Goal: Transaction & Acquisition: Download file/media

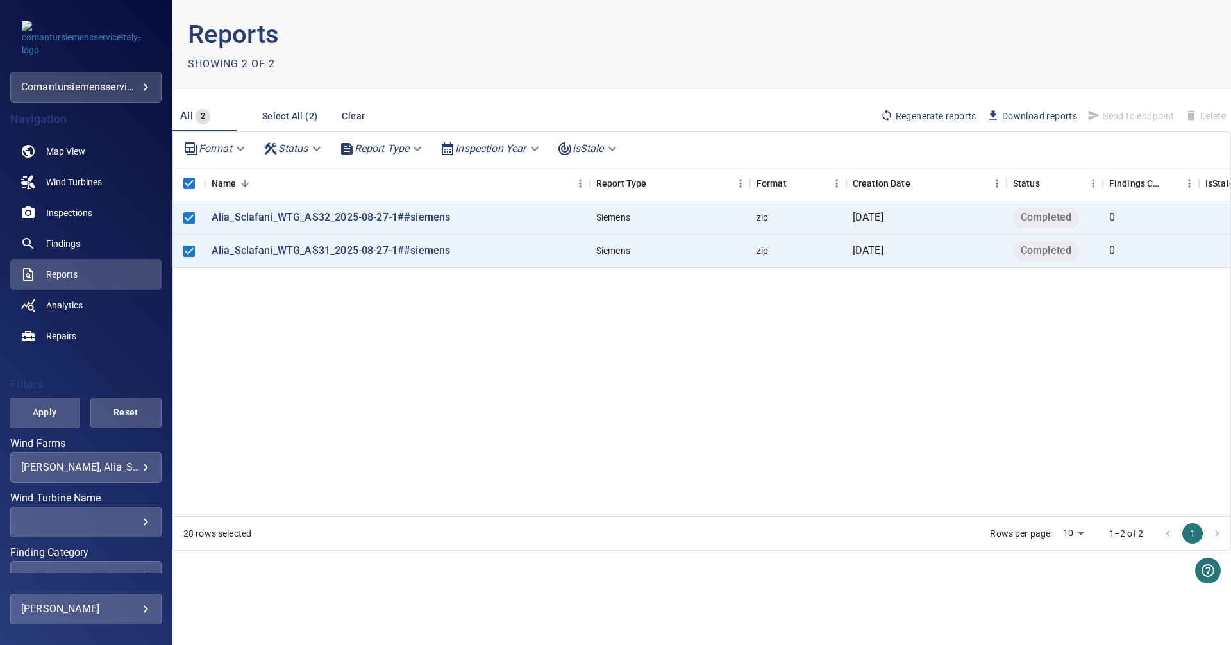
click at [1037, 110] on span "Download reports" at bounding box center [1032, 116] width 90 height 14
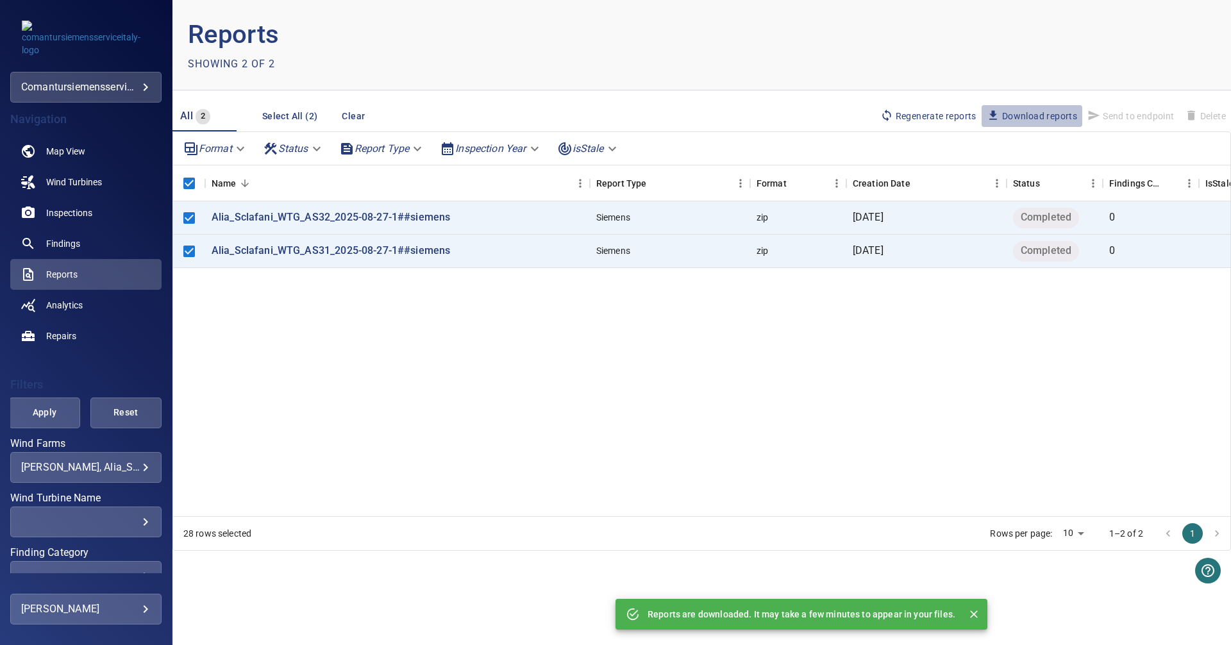
click at [1037, 110] on span "Download reports" at bounding box center [1032, 116] width 90 height 14
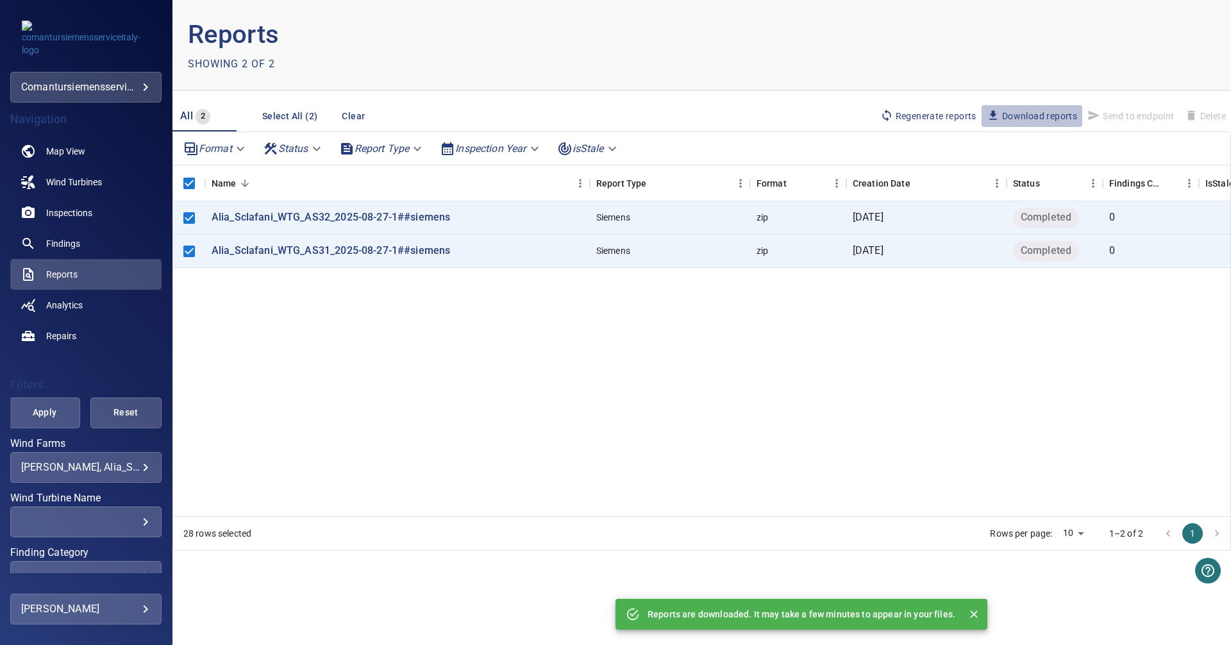
click at [1037, 110] on span "Download reports" at bounding box center [1032, 116] width 90 height 14
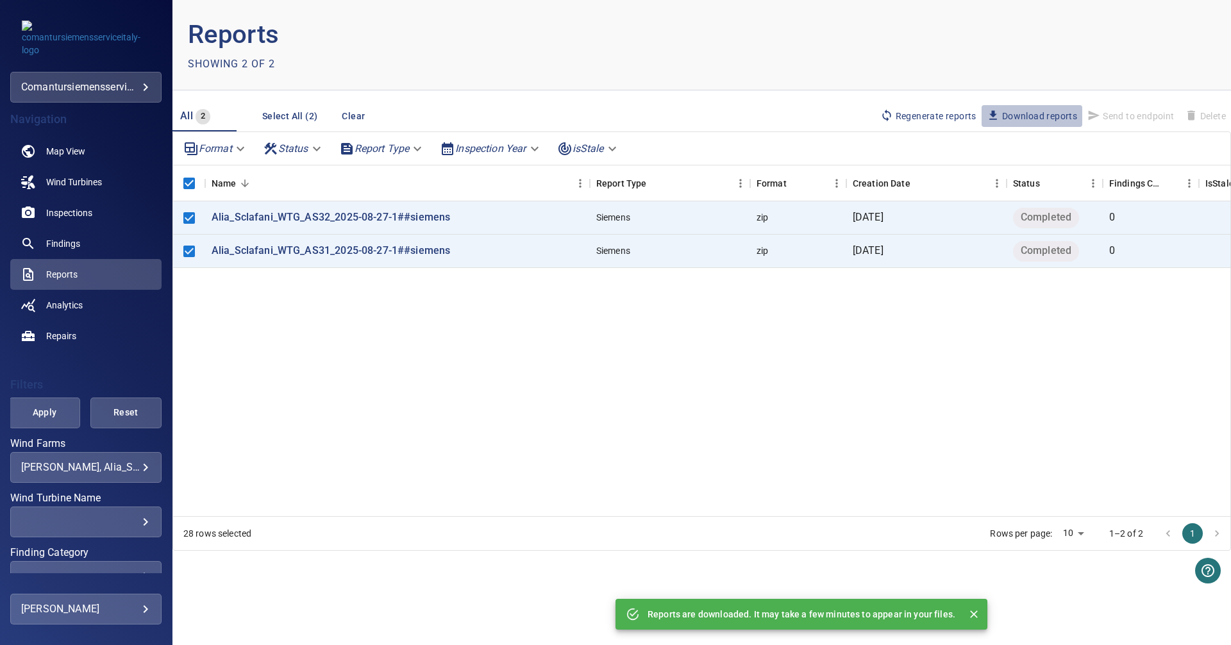
click at [1037, 110] on span "Download reports" at bounding box center [1032, 116] width 90 height 14
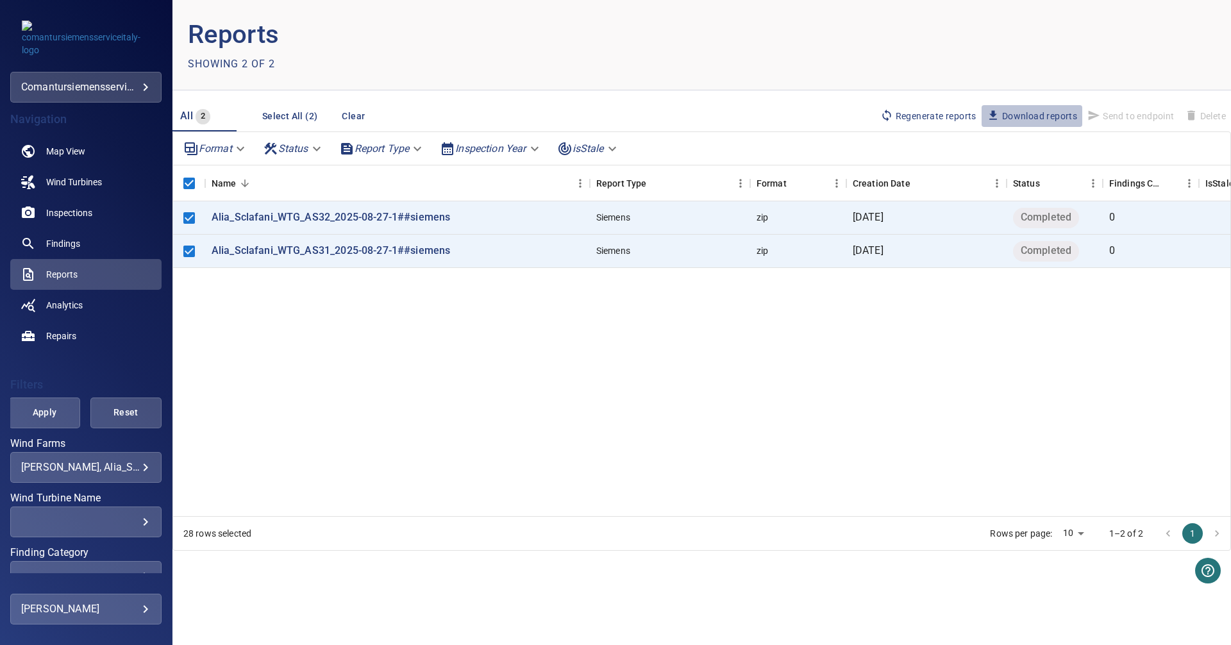
click at [1037, 110] on span "Download reports" at bounding box center [1032, 116] width 90 height 14
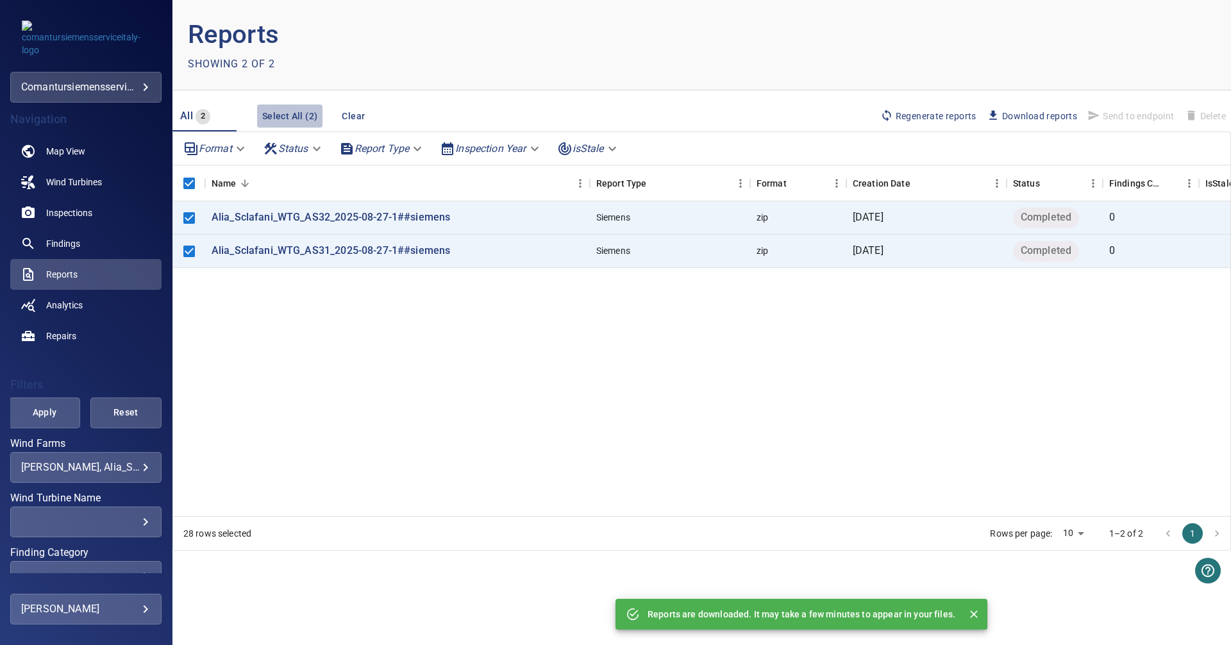
click at [303, 113] on button "Select All (2)" at bounding box center [290, 116] width 66 height 24
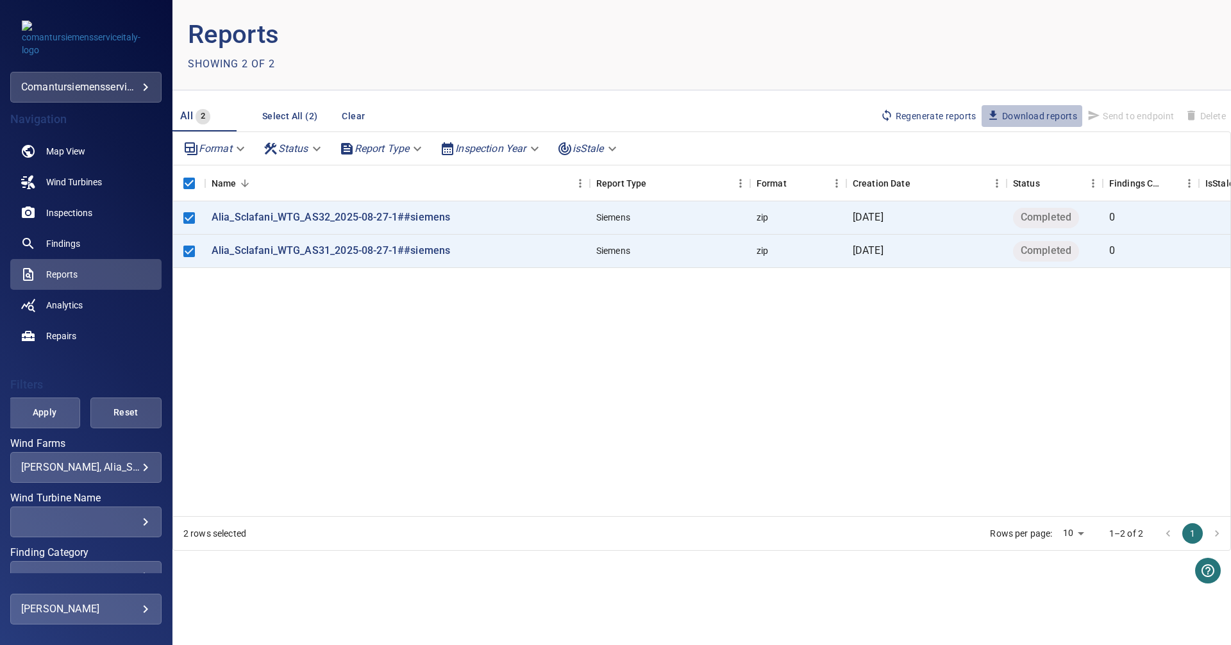
click at [1037, 114] on span "Download reports" at bounding box center [1032, 116] width 90 height 14
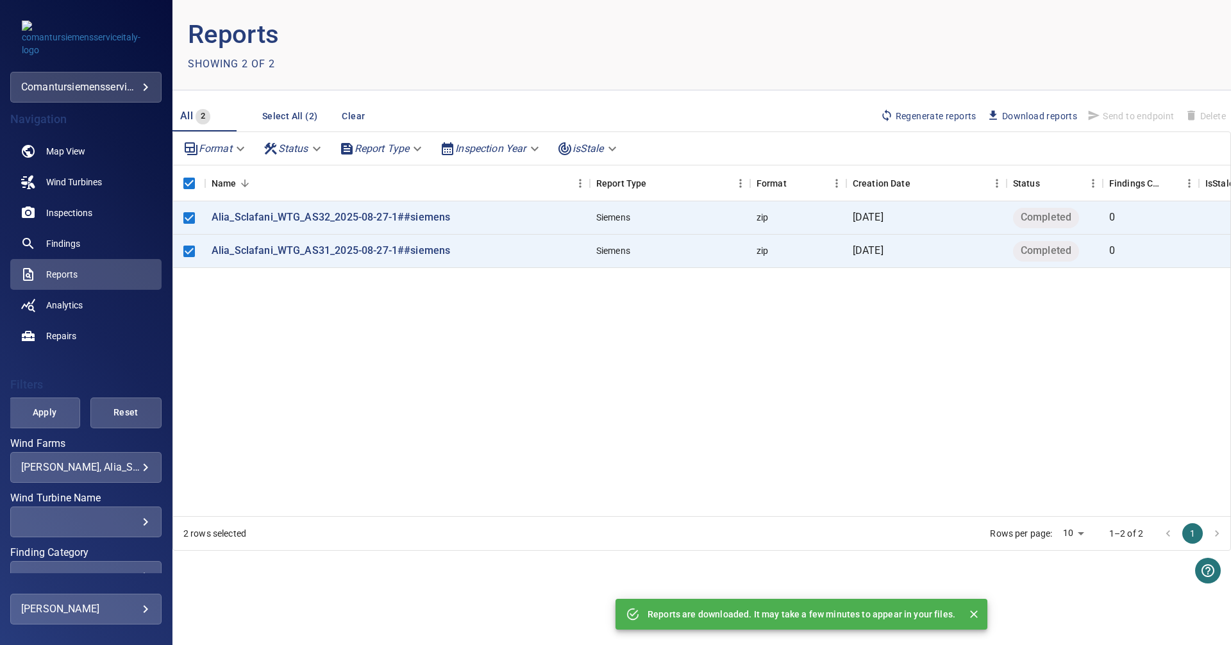
click at [822, 608] on p "Reports are downloaded. It may take a few minutes to appear in your files." at bounding box center [801, 614] width 308 height 13
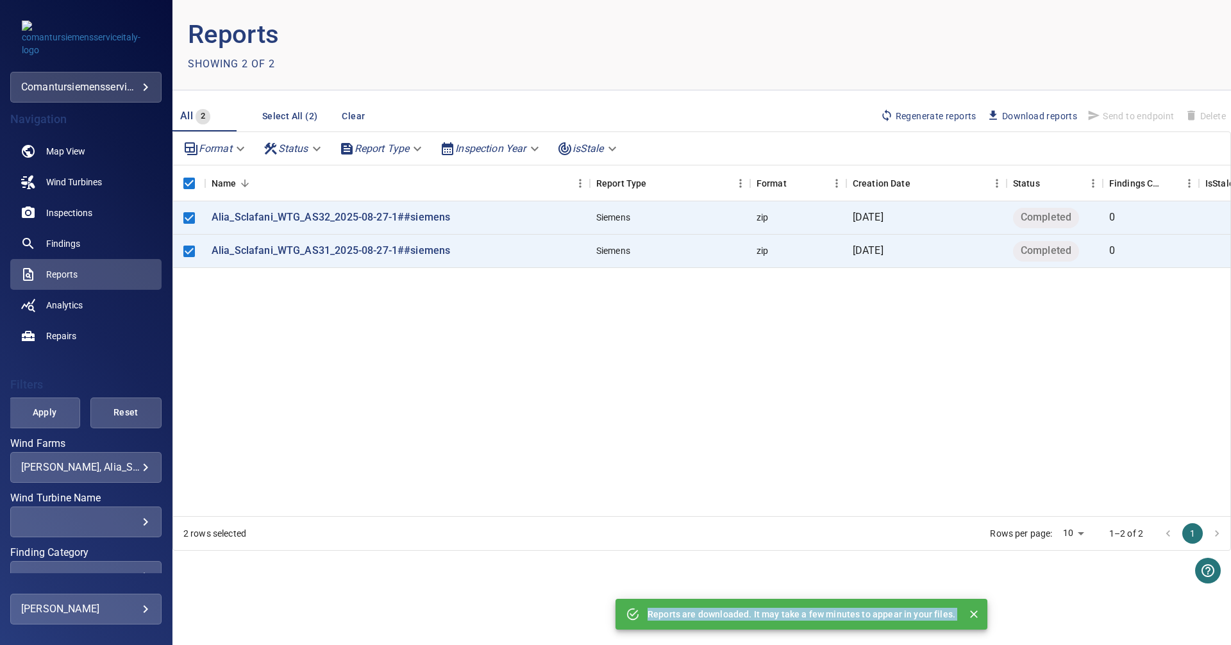
click at [822, 608] on p "Reports are downloaded. It may take a few minutes to appear in your files." at bounding box center [801, 614] width 308 height 13
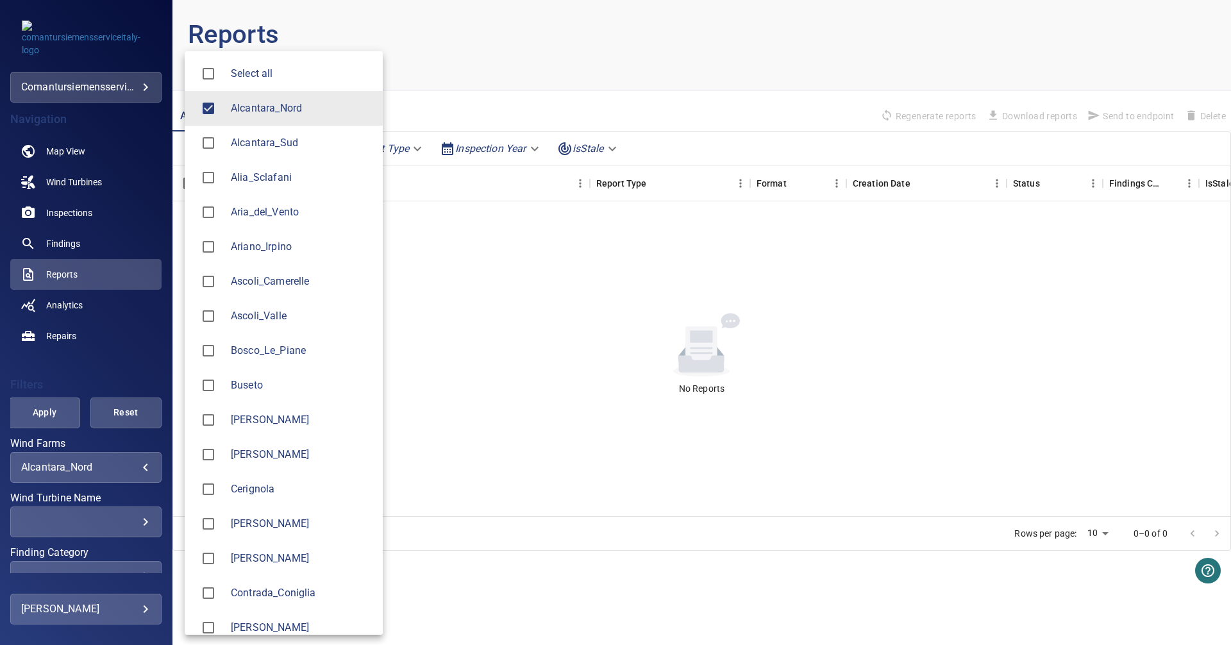
click at [136, 473] on body "**********" at bounding box center [615, 322] width 1231 height 645
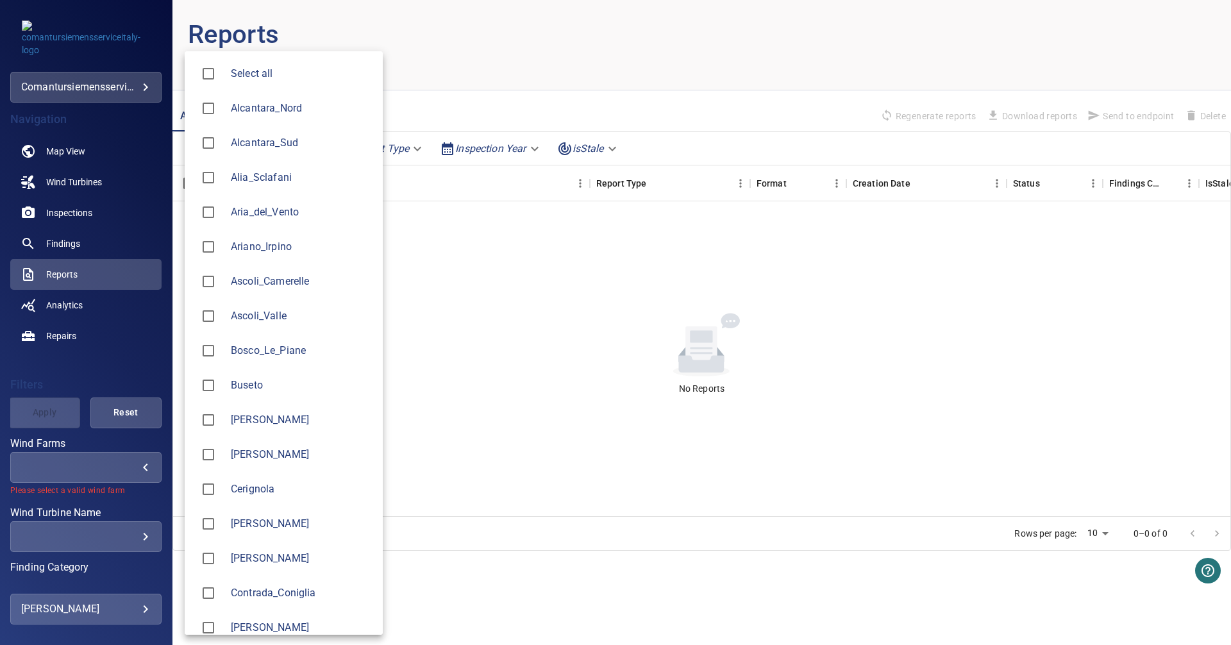
click at [230, 186] on div at bounding box center [213, 177] width 36 height 27
type input "**********"
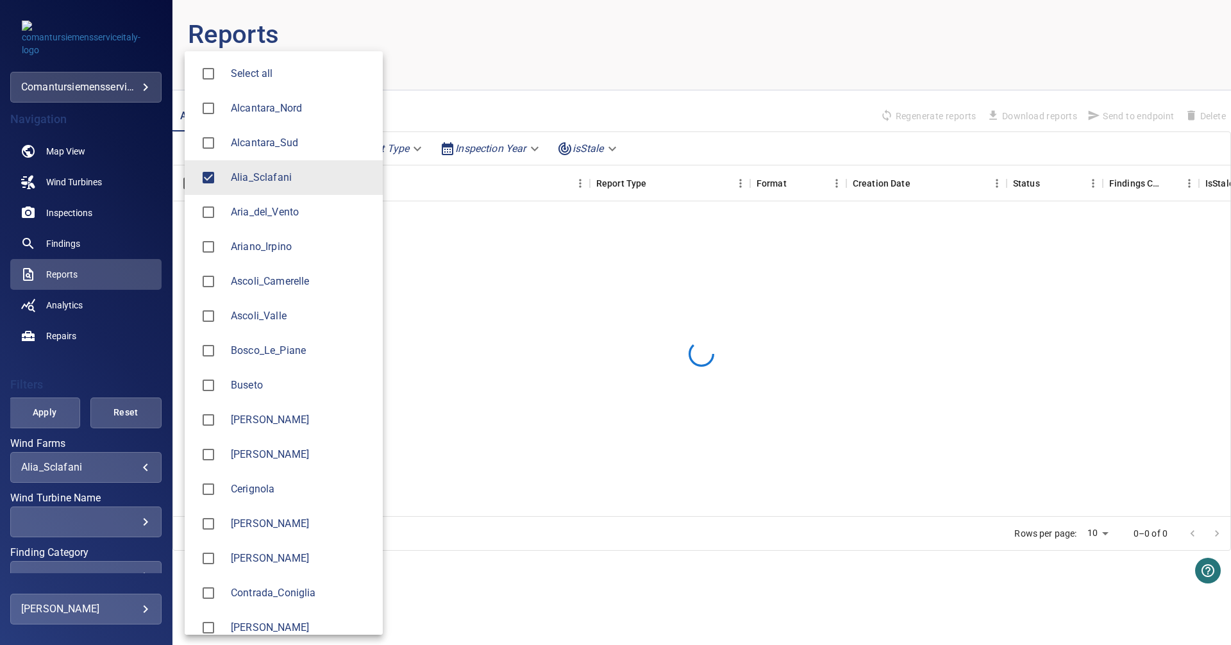
click at [95, 356] on div at bounding box center [615, 322] width 1231 height 645
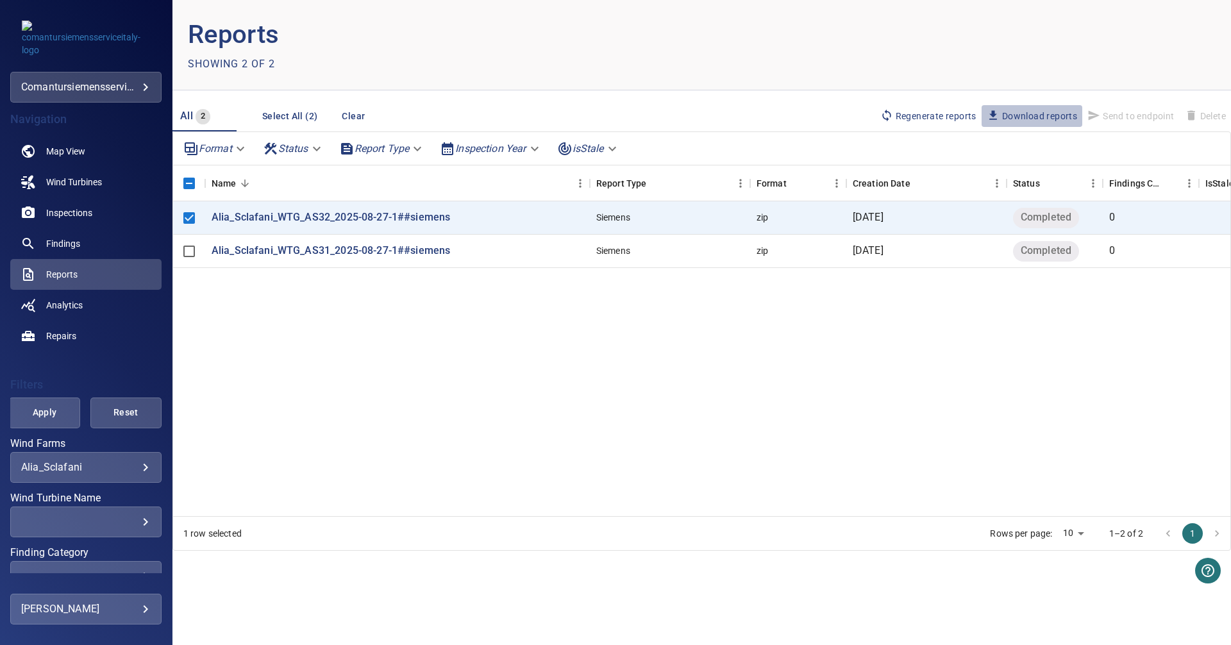
click at [1017, 113] on span "Download reports" at bounding box center [1032, 116] width 90 height 14
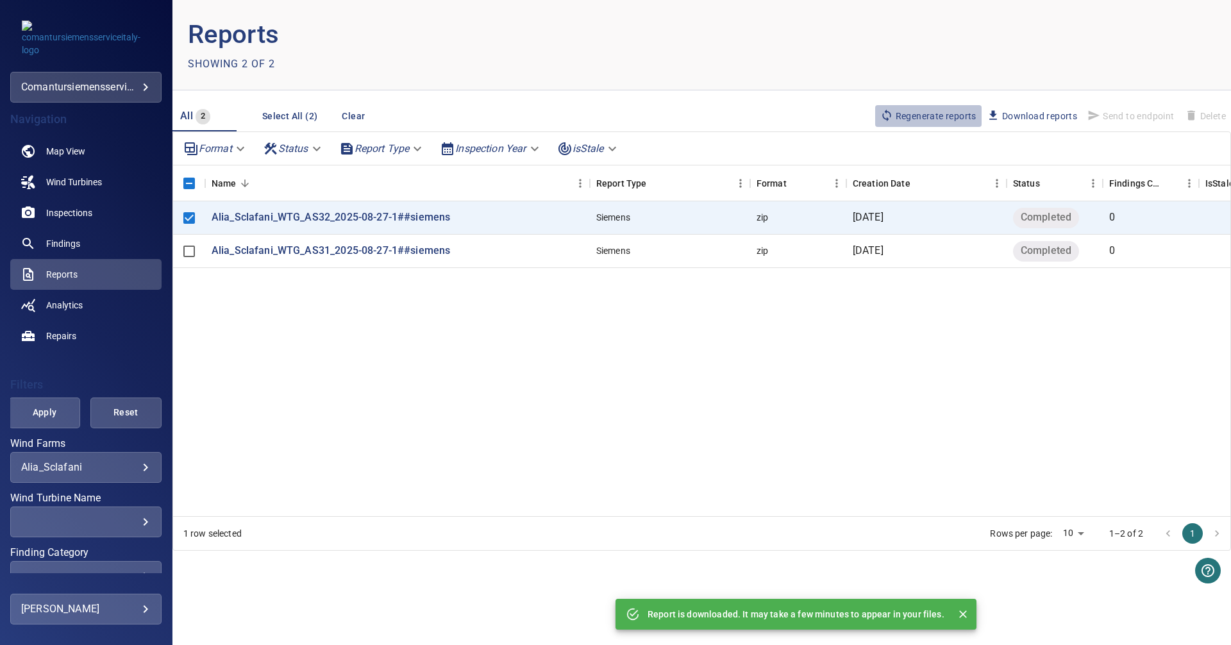
click at [953, 119] on span "Regenerate reports" at bounding box center [928, 116] width 96 height 14
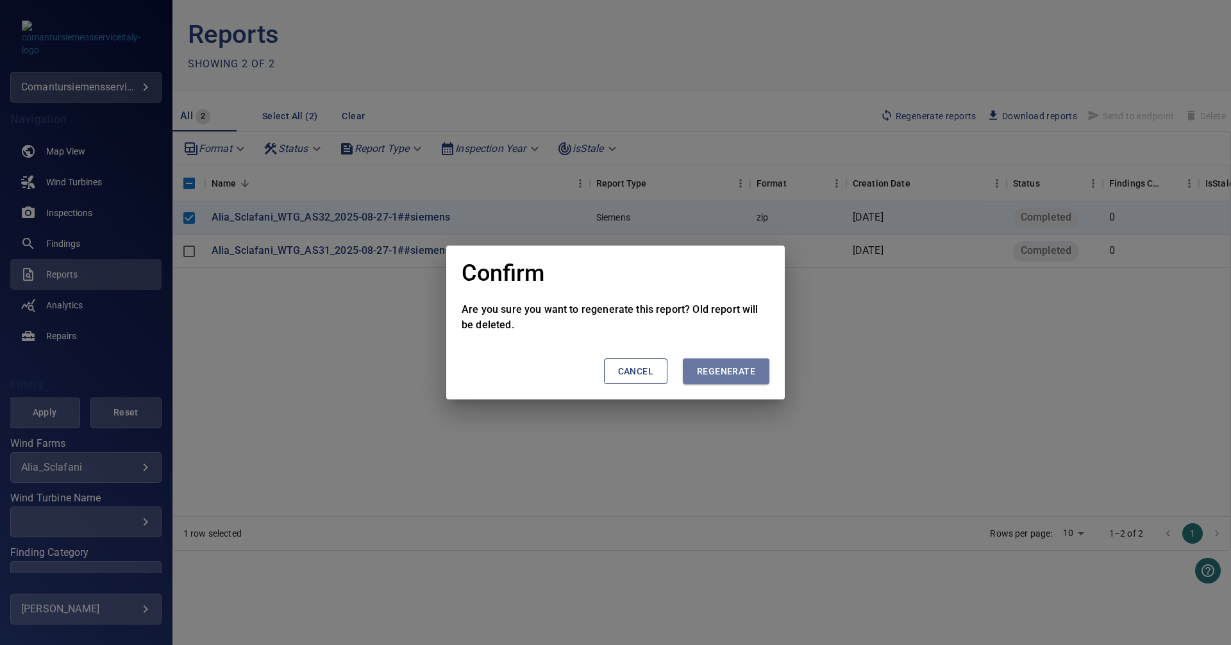
click at [722, 383] on button "Regenerate" at bounding box center [726, 371] width 87 height 26
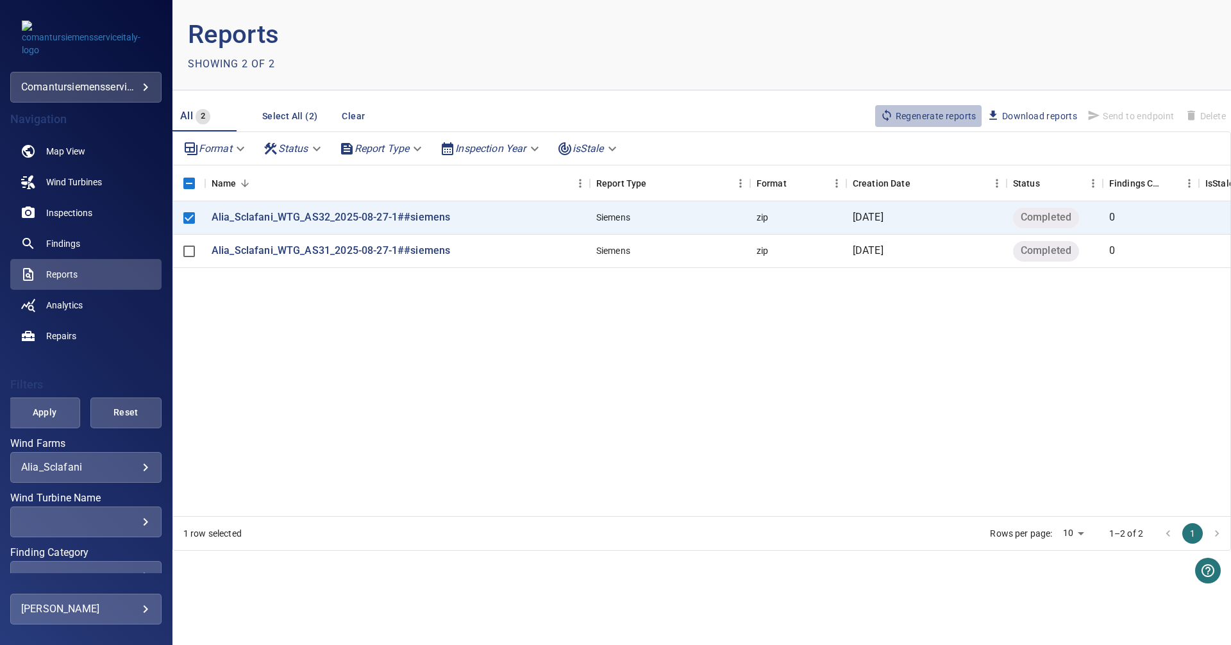
click at [918, 112] on span "Regenerate reports" at bounding box center [928, 116] width 96 height 14
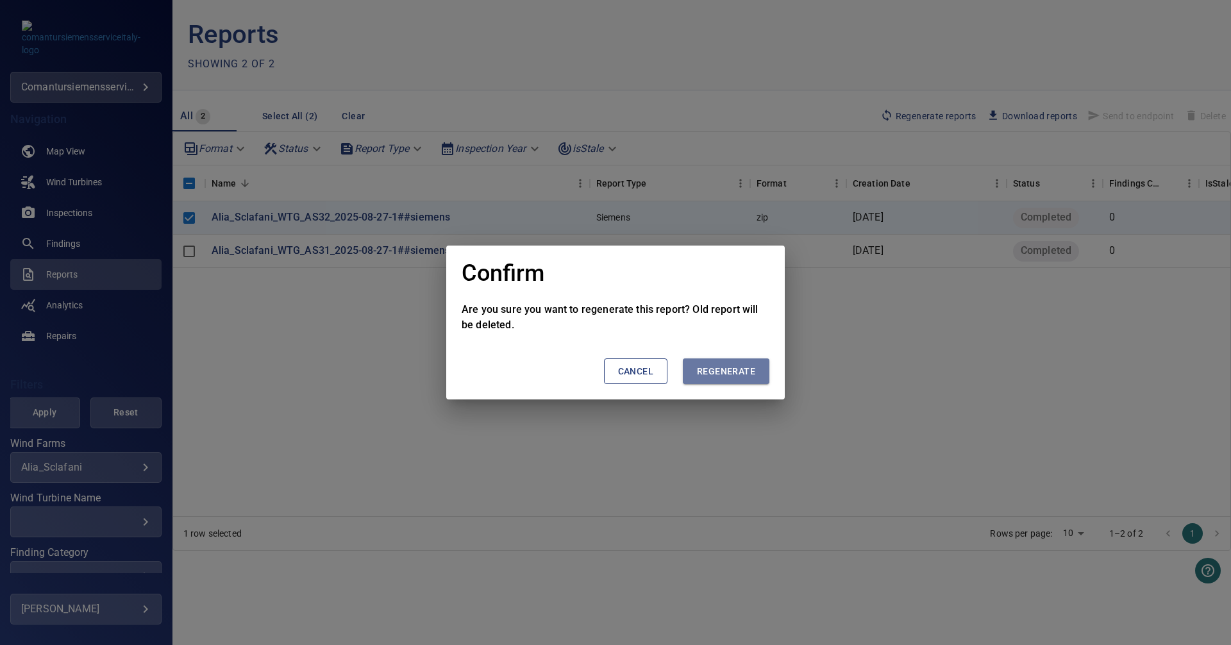
click at [715, 372] on span "Regenerate" at bounding box center [726, 371] width 58 height 16
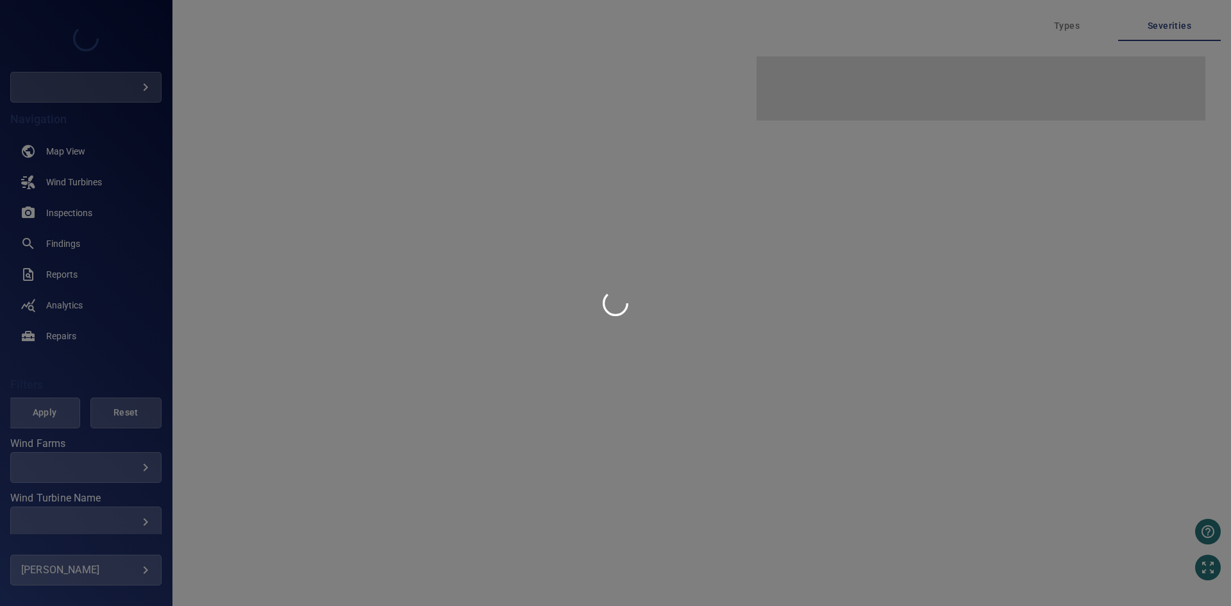
type input "********"
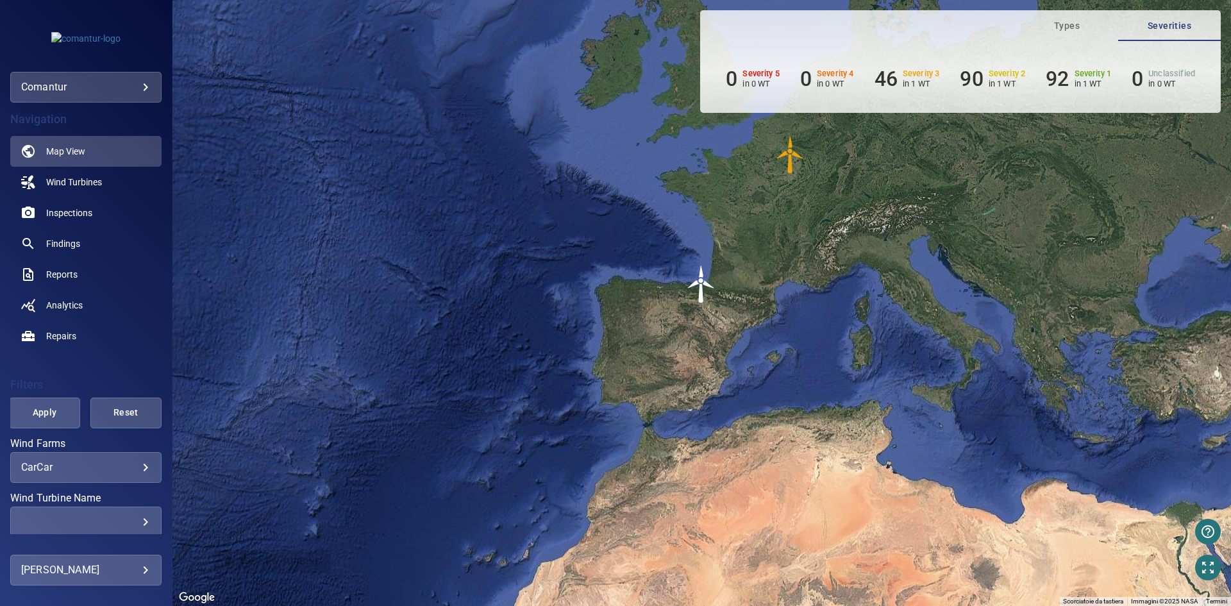
click at [149, 92] on body "**********" at bounding box center [615, 303] width 1231 height 606
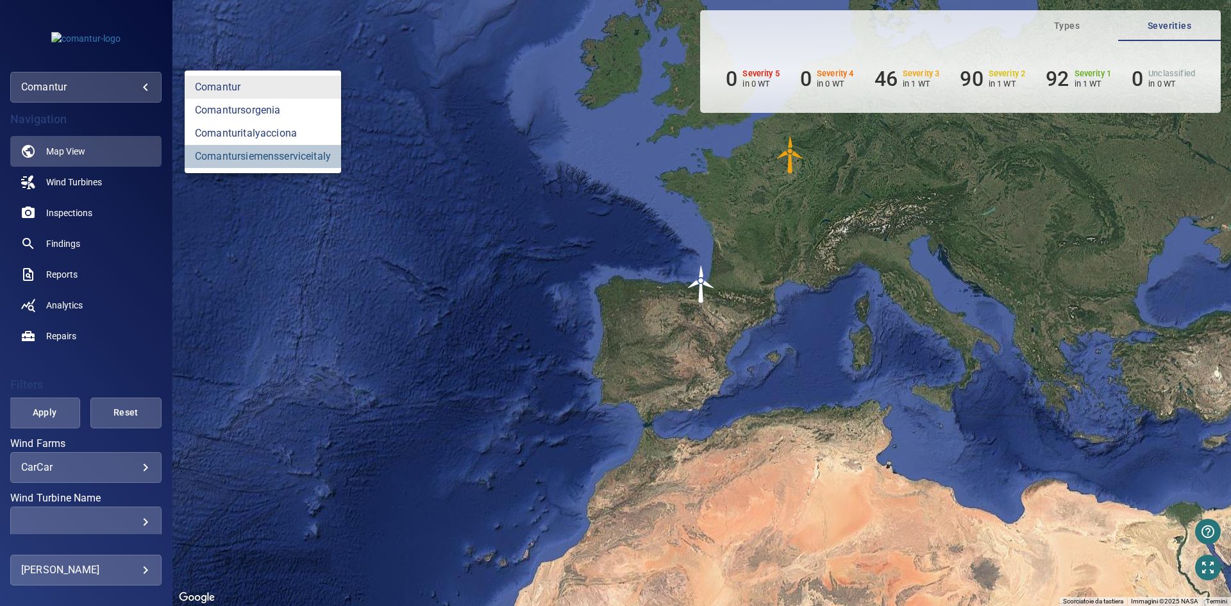
click at [267, 154] on link "comantursiemensserviceitaly" at bounding box center [263, 156] width 156 height 23
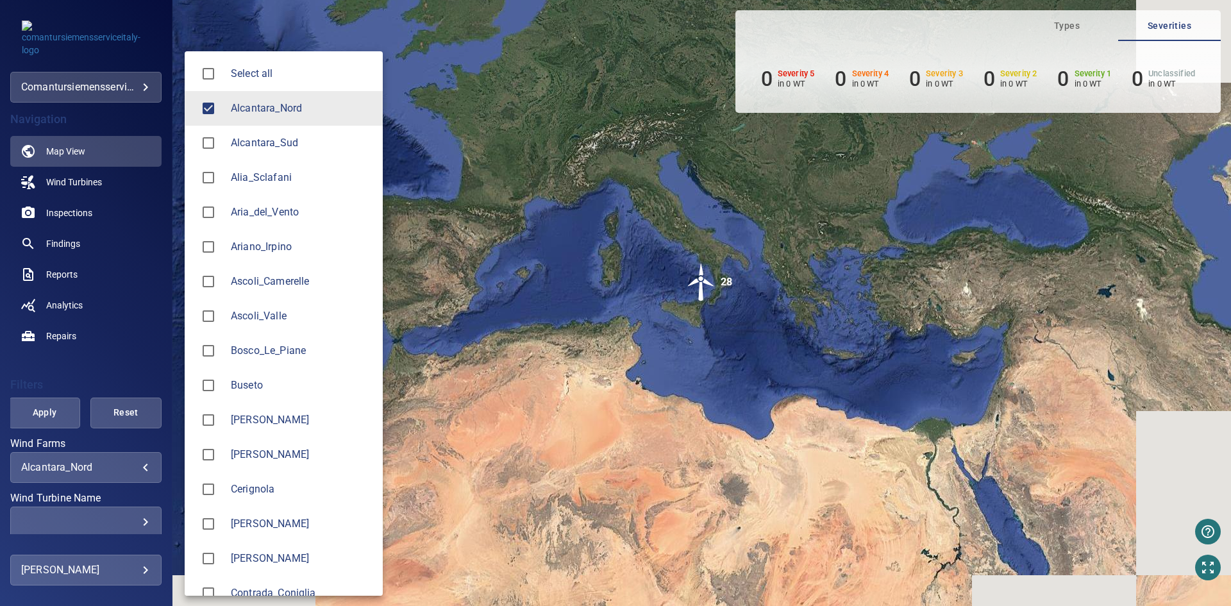
click at [137, 463] on body "**********" at bounding box center [615, 303] width 1231 height 606
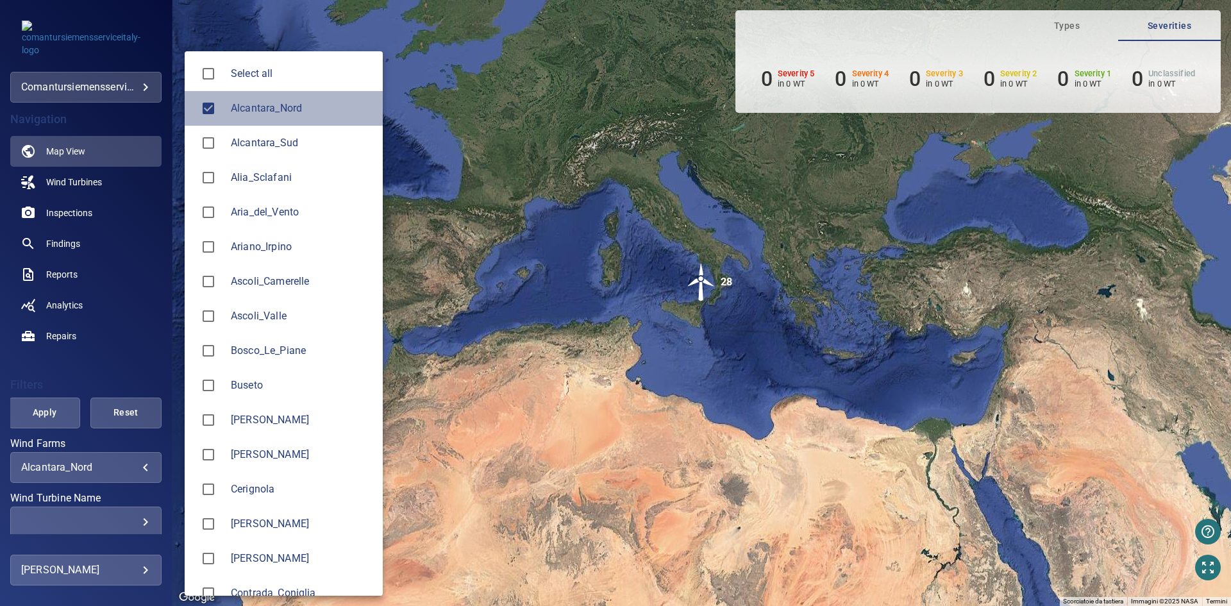
click at [297, 108] on span "Alcantara_Nord" at bounding box center [302, 108] width 142 height 15
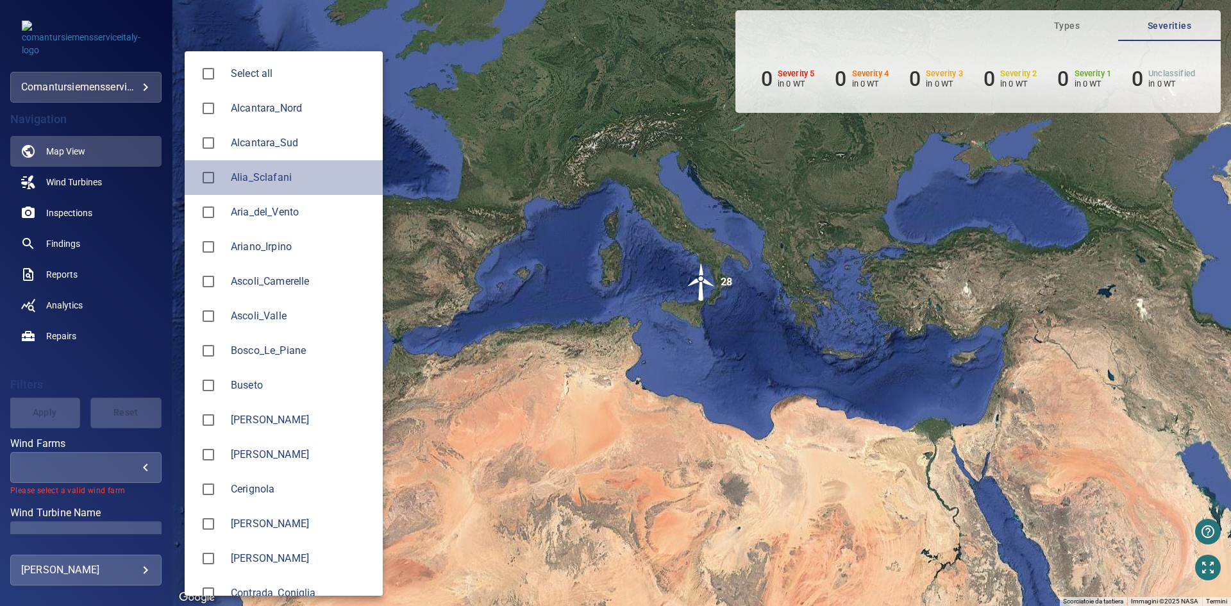
click at [265, 187] on li "Alia_Sclafani" at bounding box center [284, 177] width 198 height 35
type input "**********"
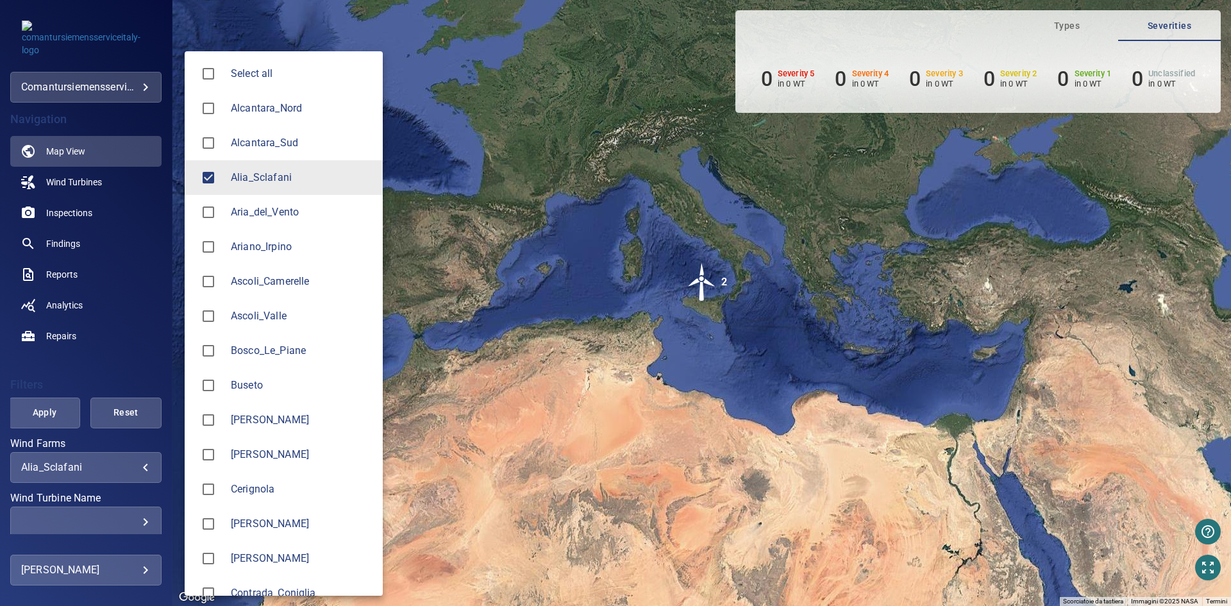
click at [147, 263] on div at bounding box center [615, 303] width 1231 height 606
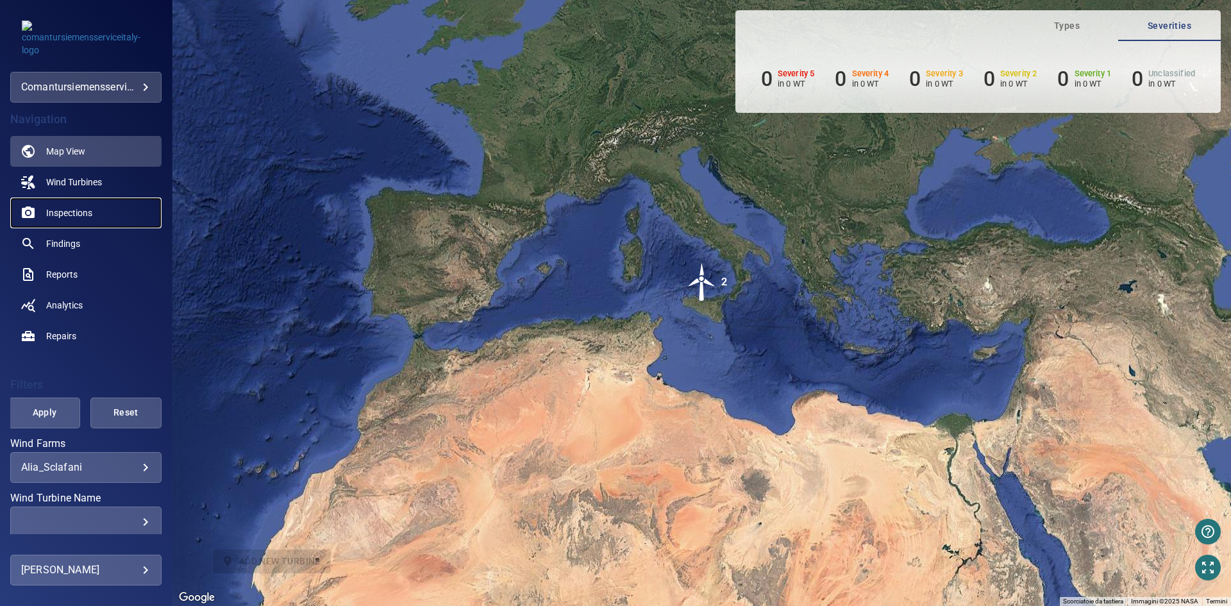
click at [90, 212] on span "Inspections" at bounding box center [69, 212] width 46 height 13
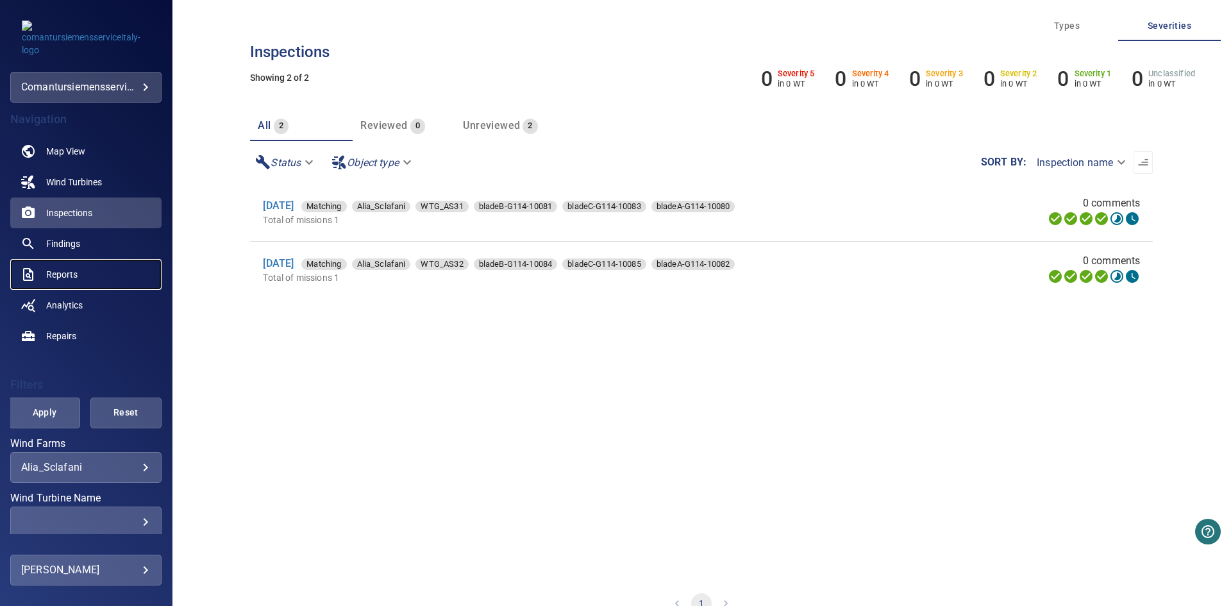
click at [55, 277] on span "Reports" at bounding box center [61, 274] width 31 height 13
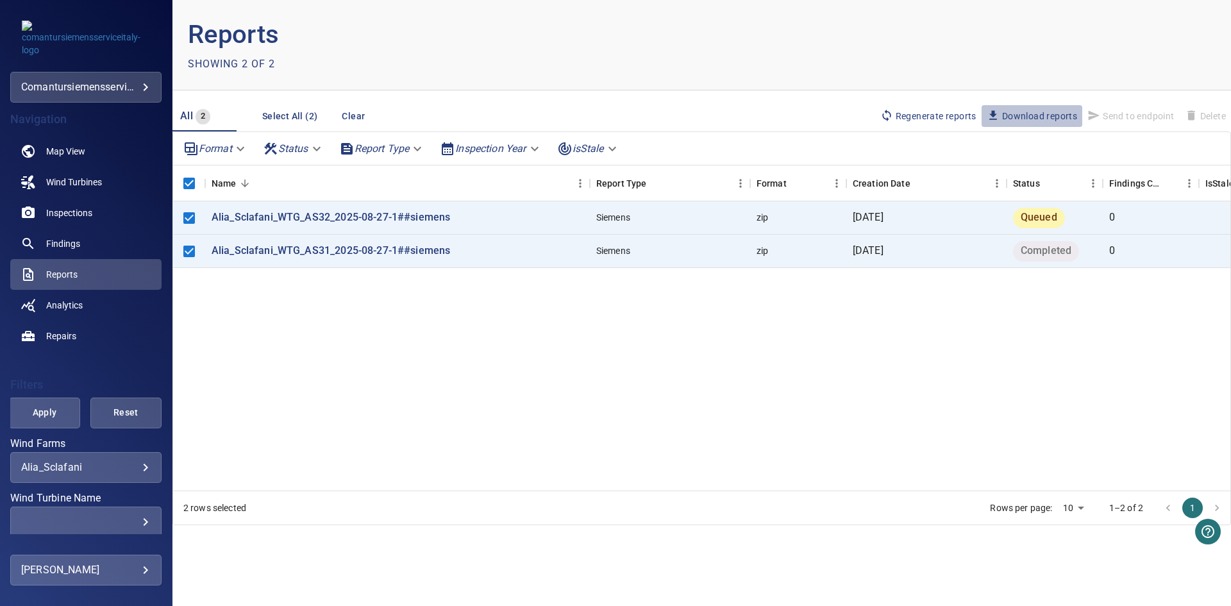
click at [1060, 113] on span "Download reports" at bounding box center [1032, 116] width 90 height 14
click at [1028, 215] on span "Queued" at bounding box center [1039, 217] width 52 height 15
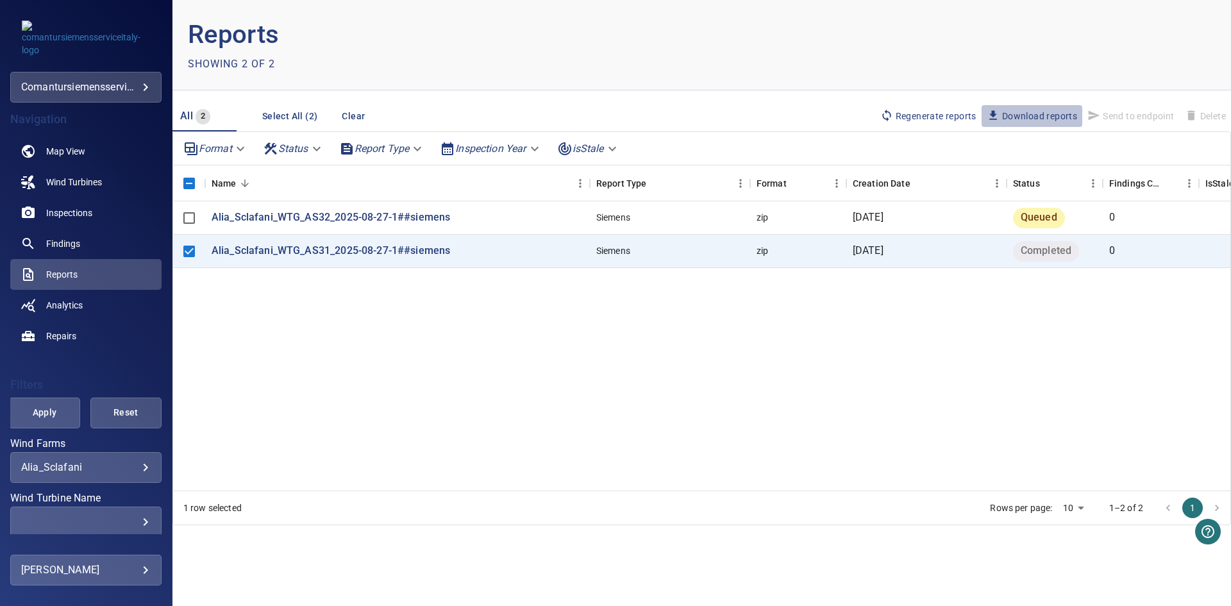
click at [1045, 110] on span "Download reports" at bounding box center [1032, 116] width 90 height 14
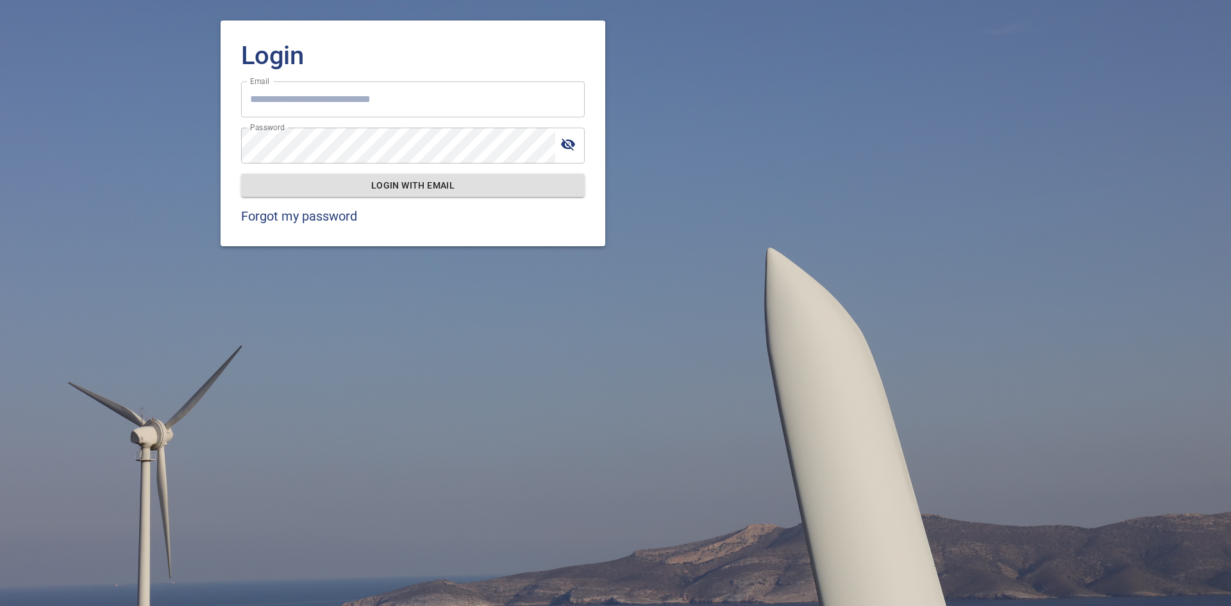
type input "**********"
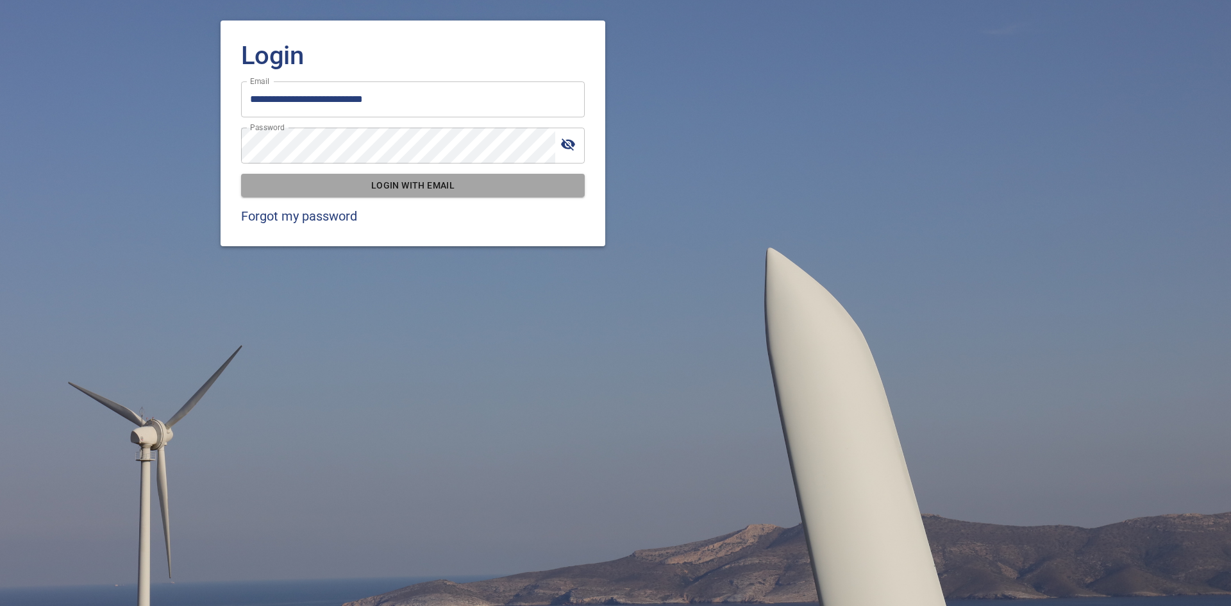
click at [519, 189] on span "Login with email" at bounding box center [412, 186] width 323 height 16
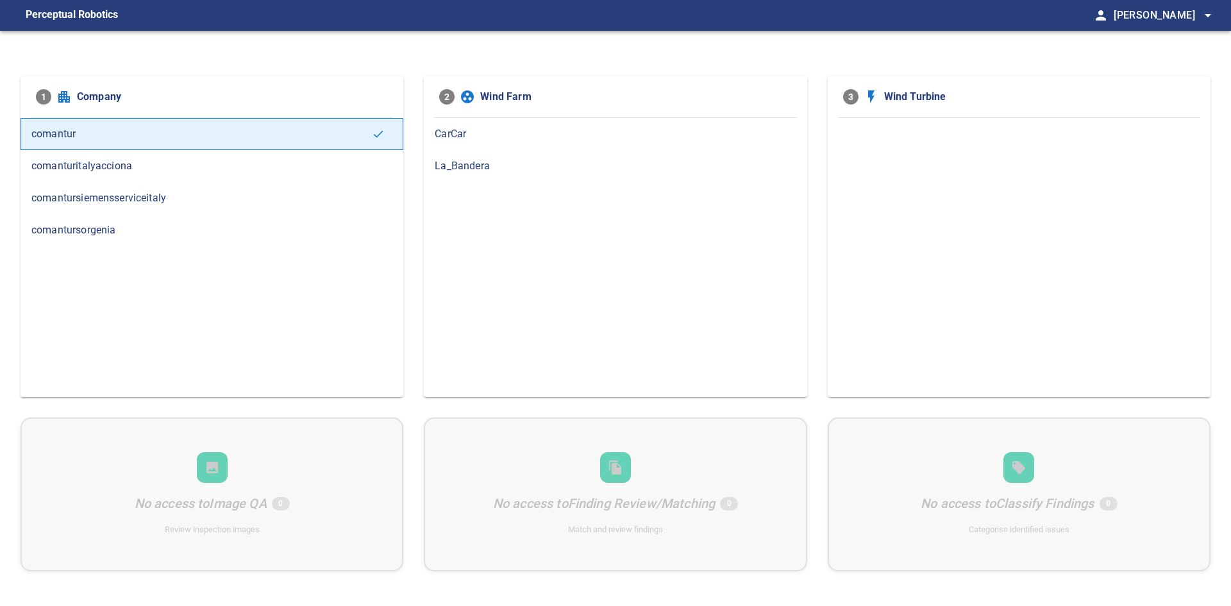
click at [144, 196] on span "comantursiemensserviceitaly" at bounding box center [211, 197] width 361 height 15
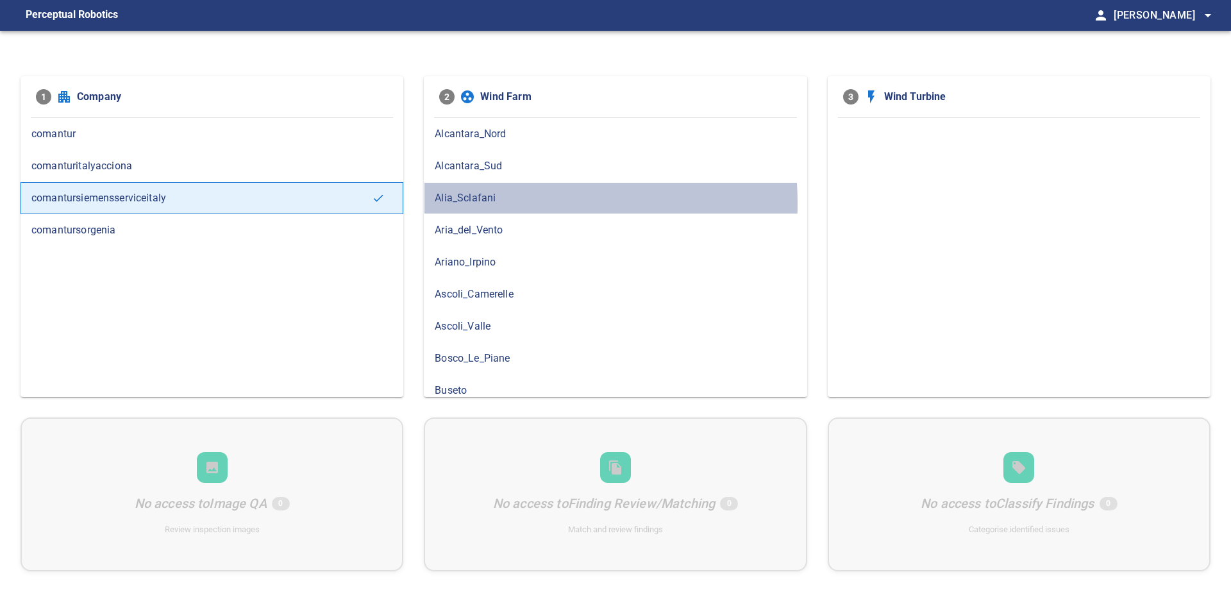
click at [477, 203] on span "Alia_Sclafani" at bounding box center [615, 197] width 361 height 15
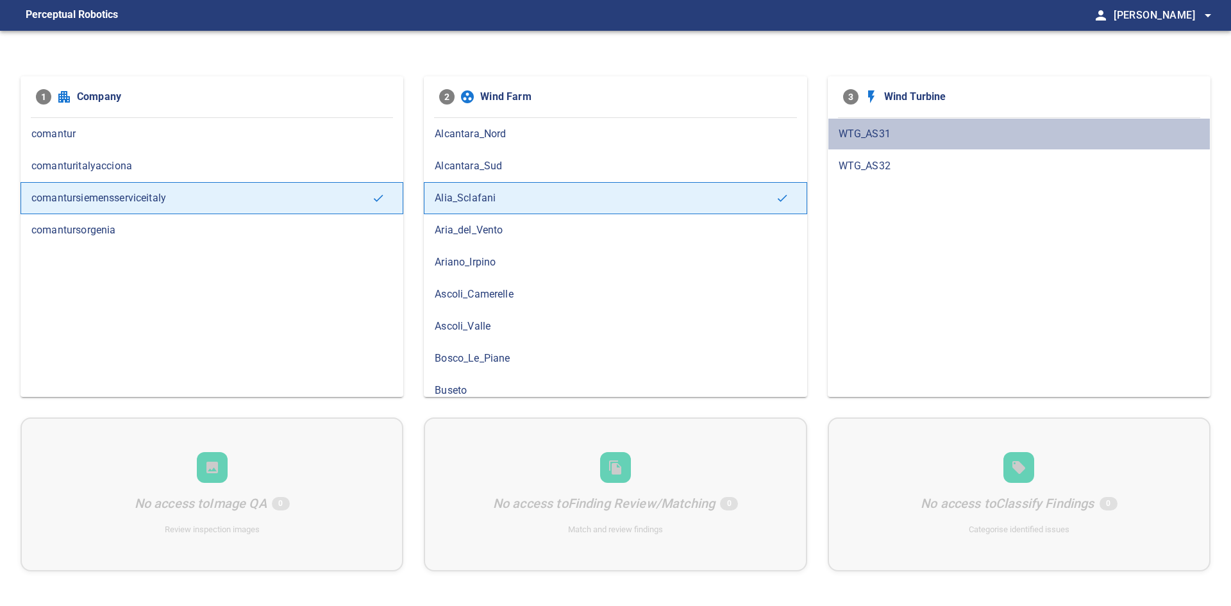
click at [857, 138] on span "WTG_AS31" at bounding box center [1018, 133] width 361 height 15
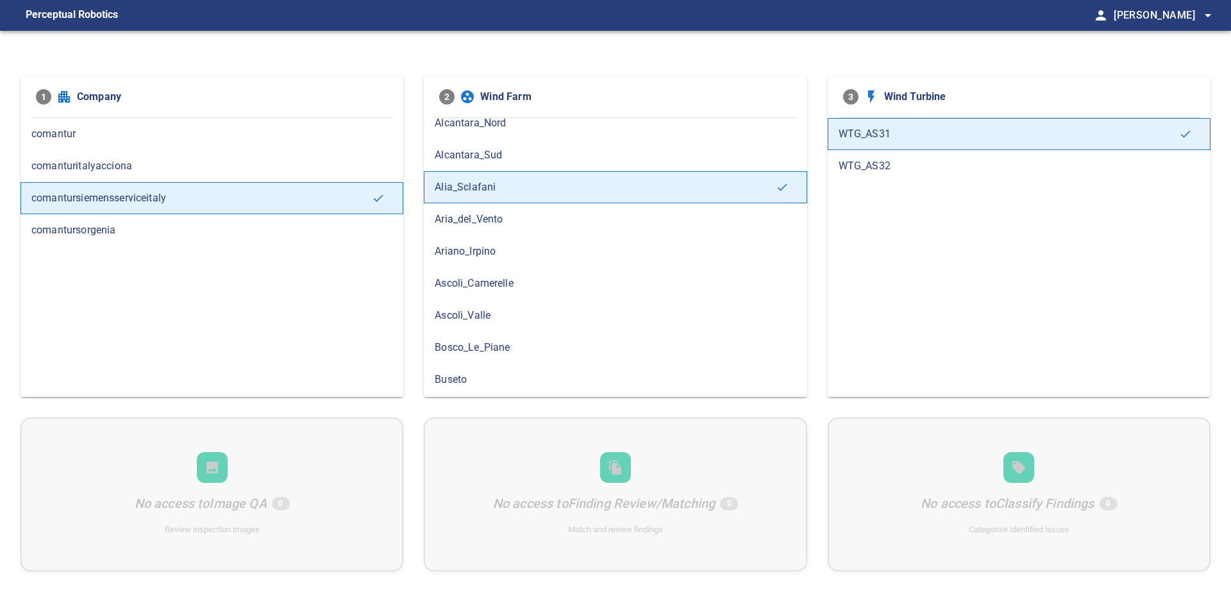
scroll to position [12, 0]
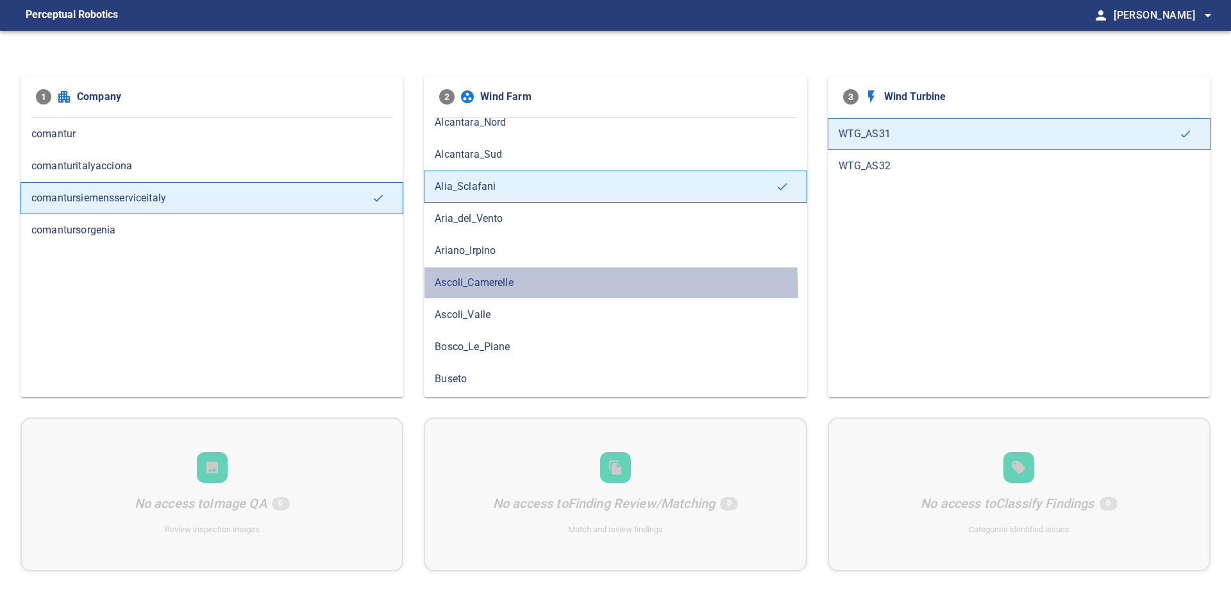
click at [482, 293] on div "Ascoli_Camerelle" at bounding box center [615, 283] width 383 height 32
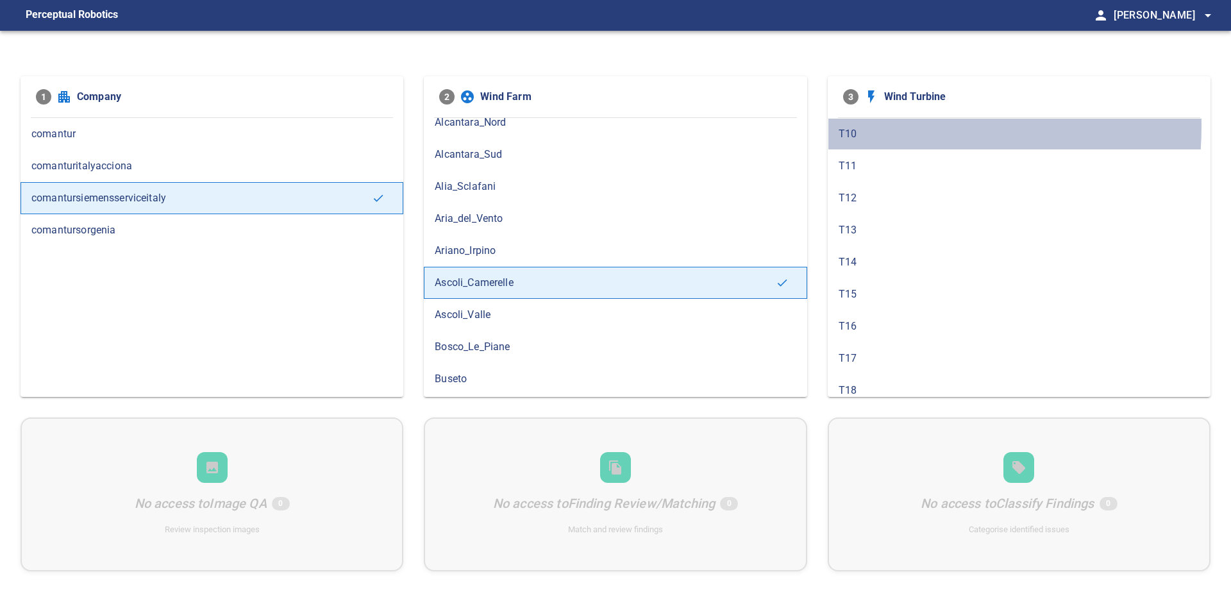
click at [855, 126] on span "T10" at bounding box center [1018, 133] width 361 height 15
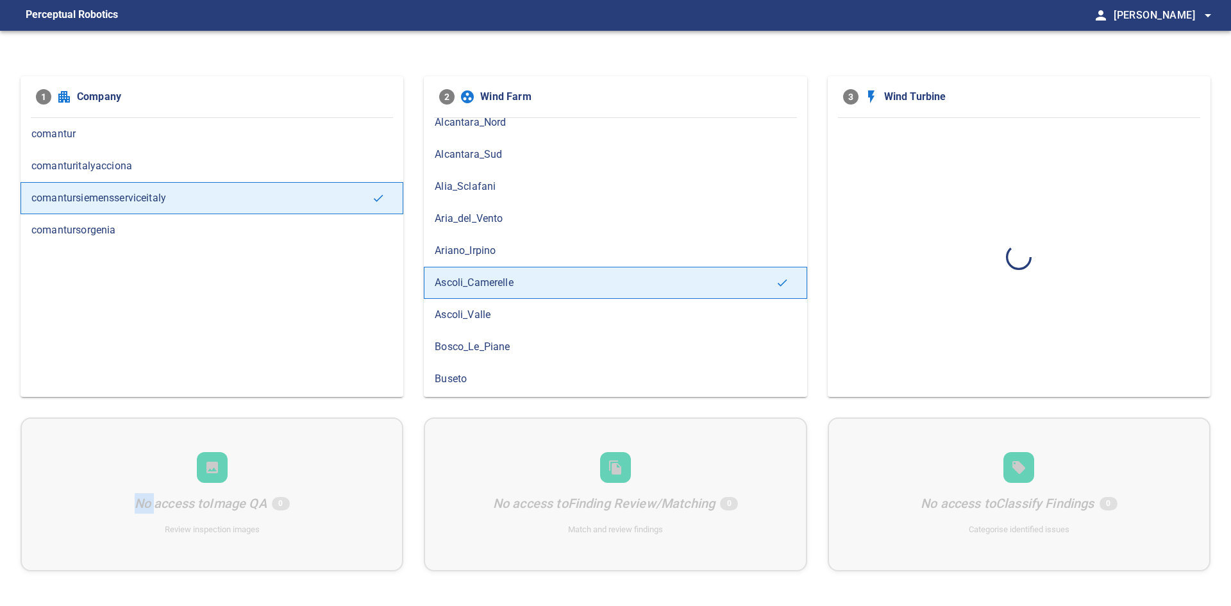
click at [855, 126] on div at bounding box center [1019, 257] width 383 height 279
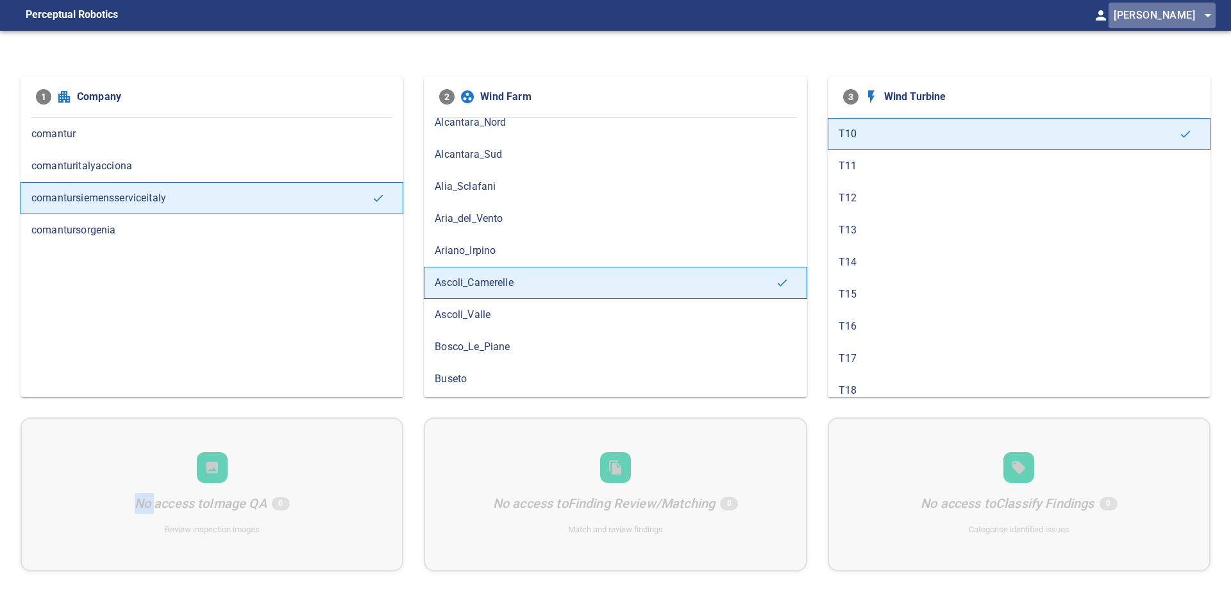
click at [1153, 17] on span "Tommaso Scalfaro arrow_drop_down" at bounding box center [1164, 15] width 102 height 18
click at [841, 42] on div at bounding box center [615, 303] width 1231 height 606
click at [42, 97] on span "1" at bounding box center [43, 96] width 15 height 15
click at [275, 505] on div "No access to Image QA 0 Review inspection images No access to Finding Review/Ma…" at bounding box center [616, 494] width 1190 height 154
click at [559, 509] on div "No access to Image QA 0 Review inspection images No access to Finding Review/Ma…" at bounding box center [616, 494] width 1190 height 154
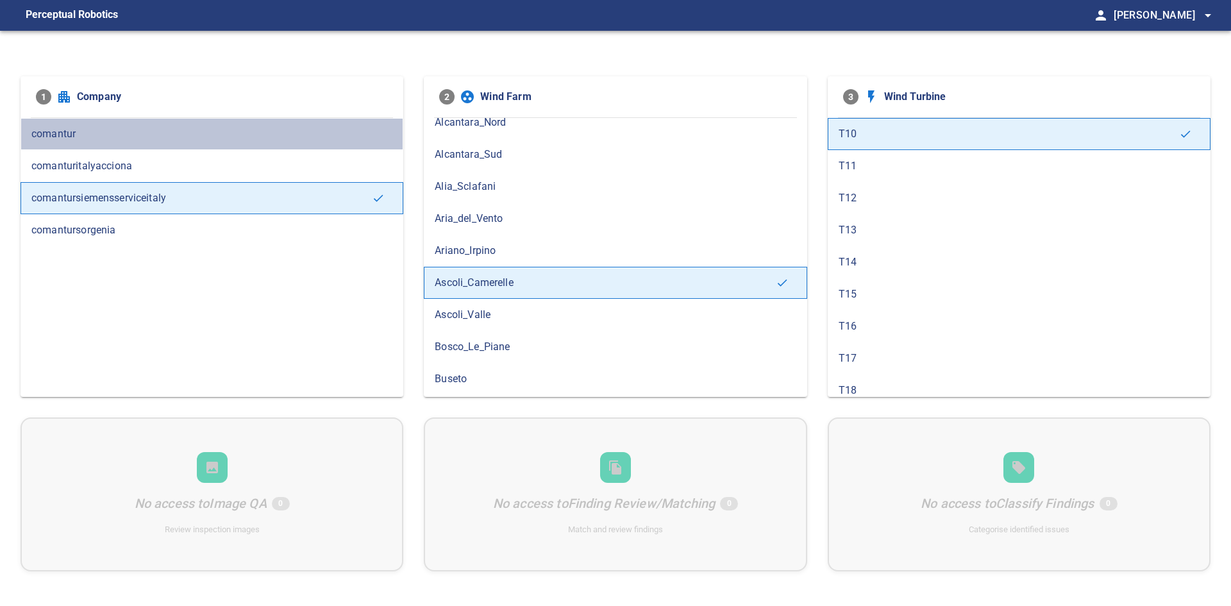
click at [85, 121] on div "comantur" at bounding box center [212, 134] width 383 height 32
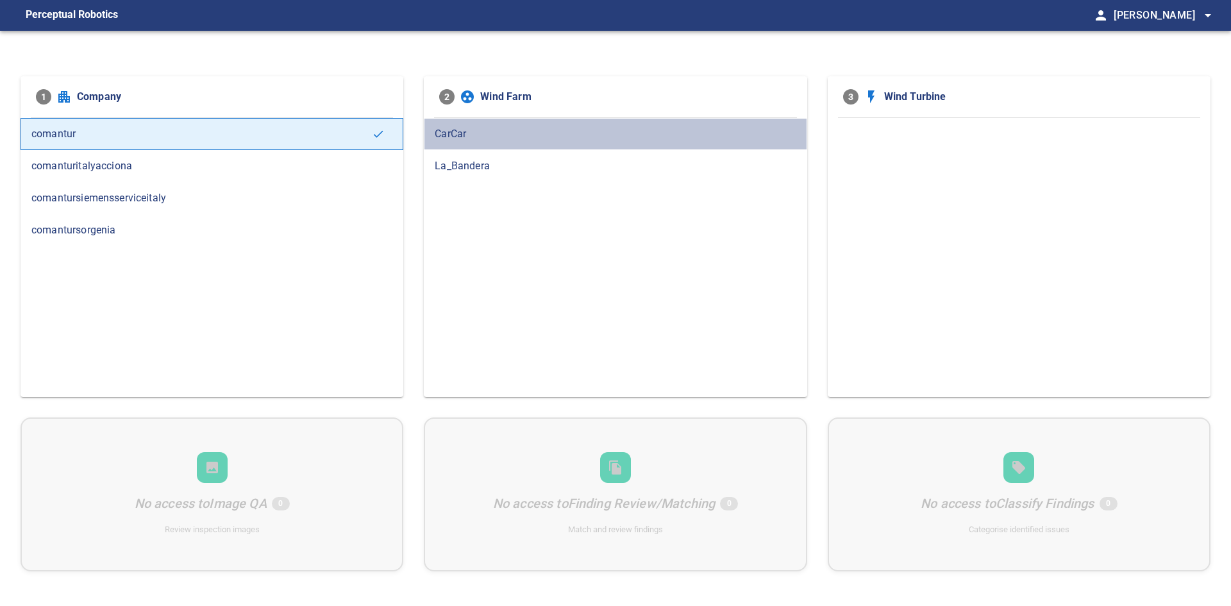
click at [483, 124] on div "CarCar" at bounding box center [615, 134] width 383 height 32
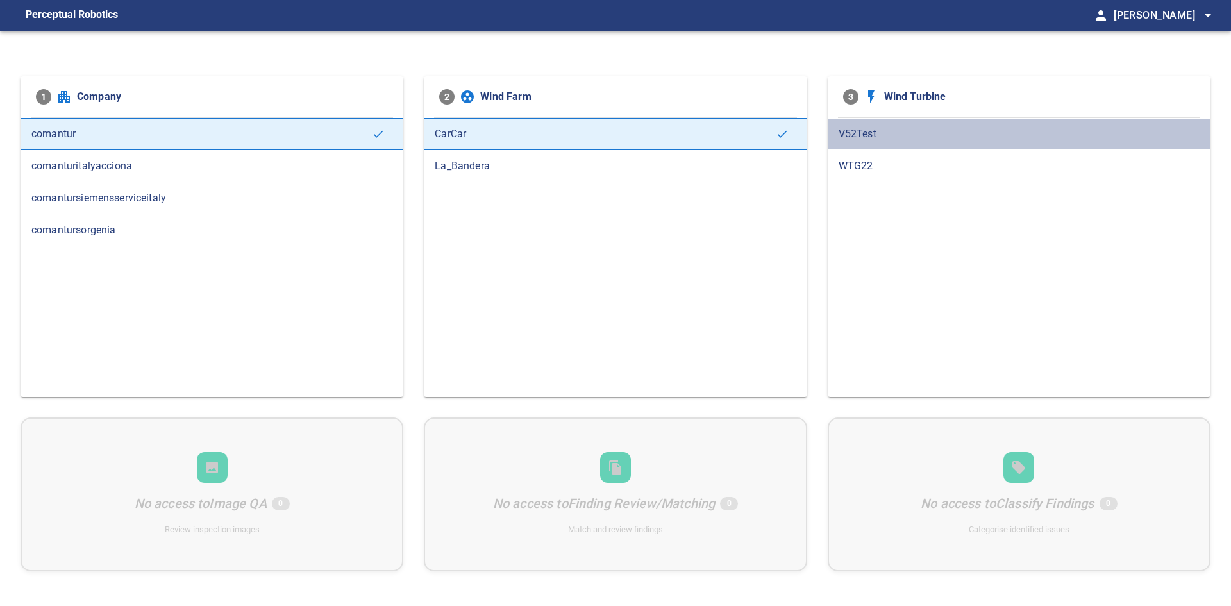
click at [932, 131] on span "V52Test" at bounding box center [1018, 133] width 361 height 15
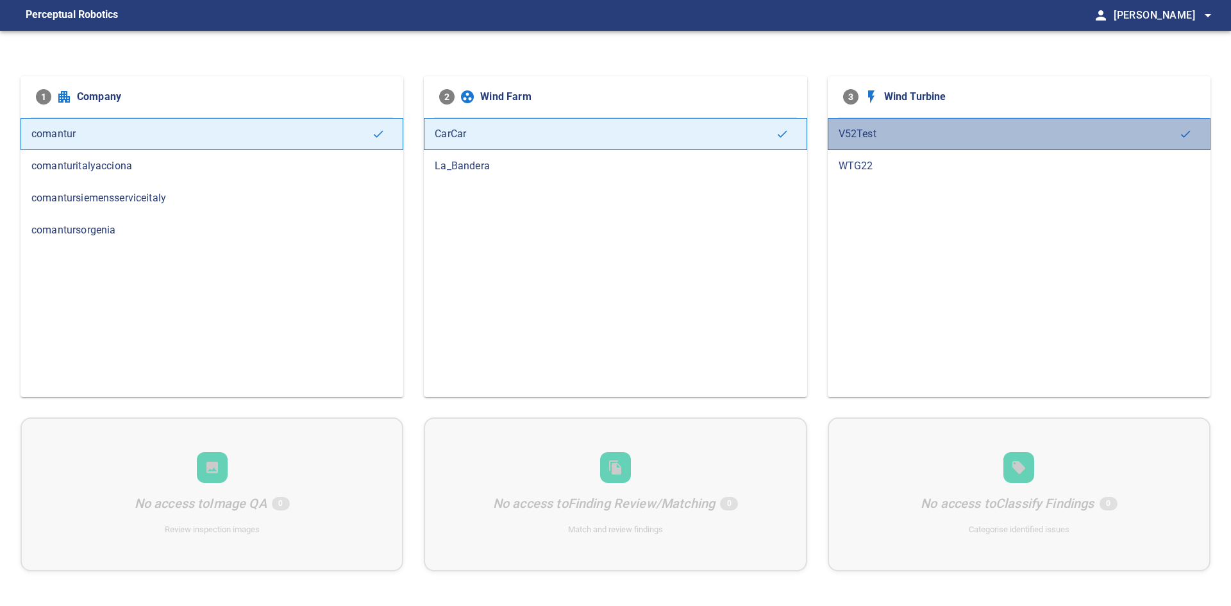
click at [932, 131] on span "V52Test" at bounding box center [1008, 133] width 340 height 15
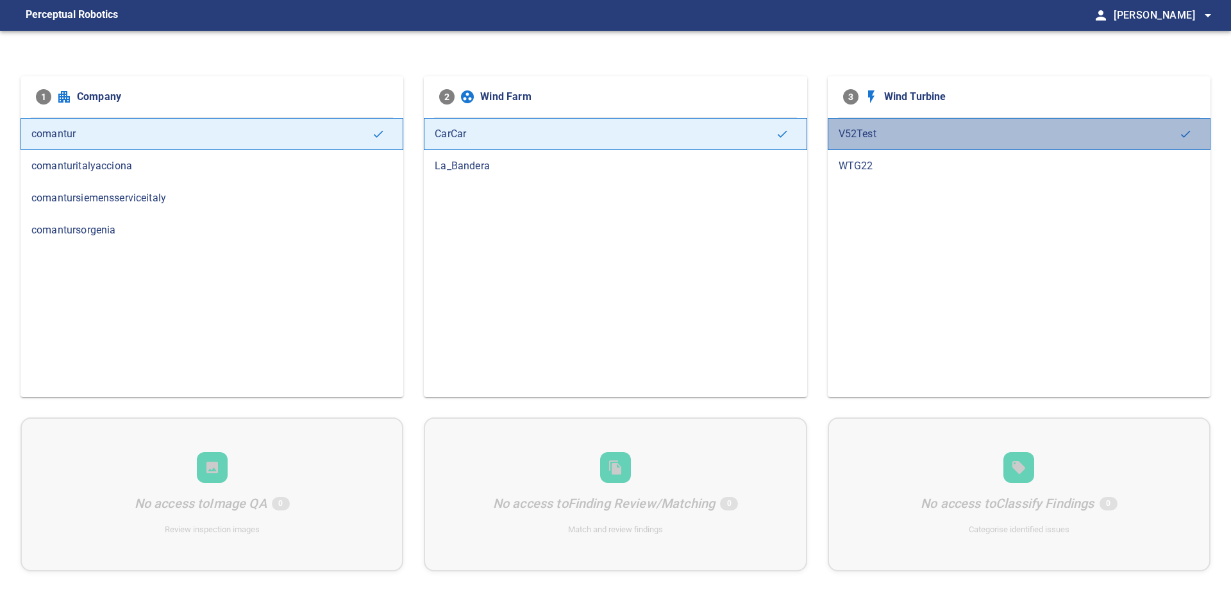
click at [932, 131] on span "V52Test" at bounding box center [1008, 133] width 340 height 15
